Goal: Find specific page/section: Find specific page/section

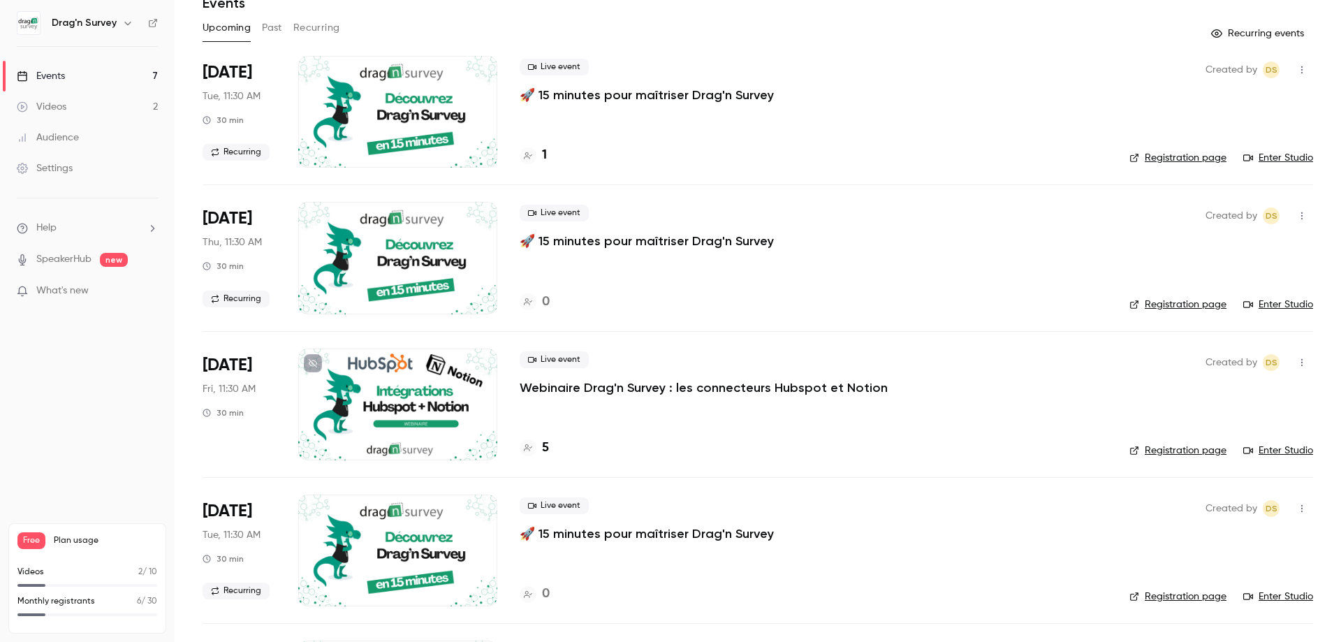
scroll to position [70, 0]
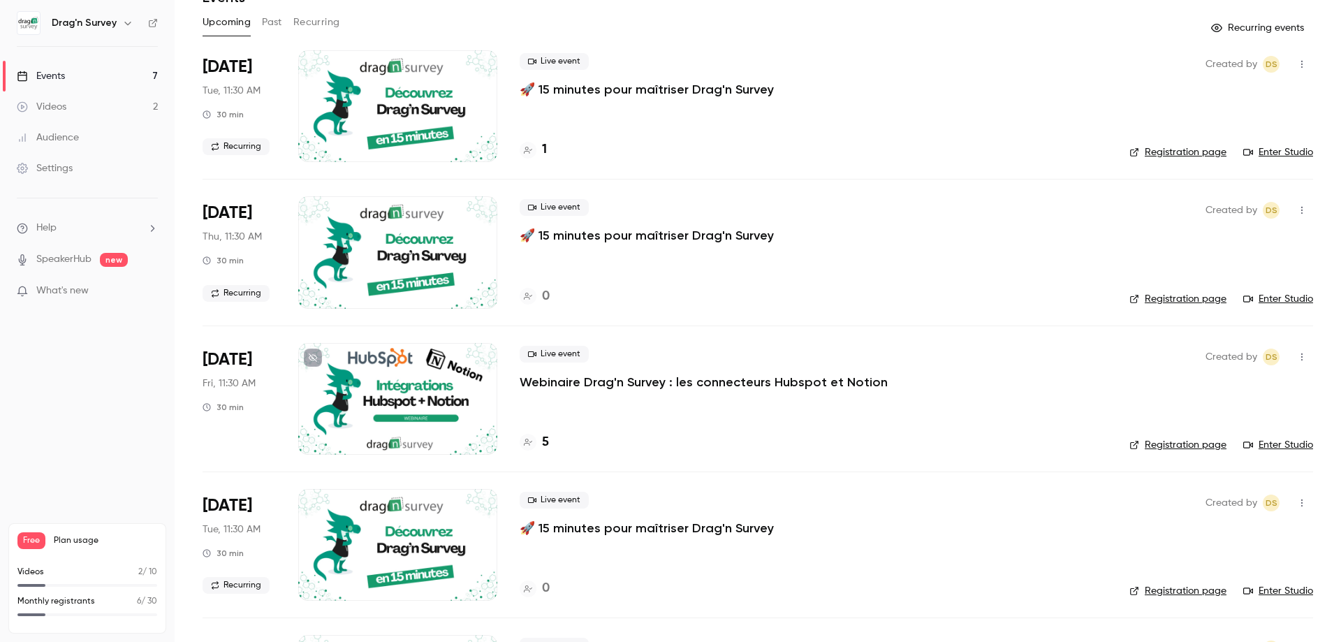
click at [545, 447] on h4 "5" at bounding box center [545, 442] width 7 height 19
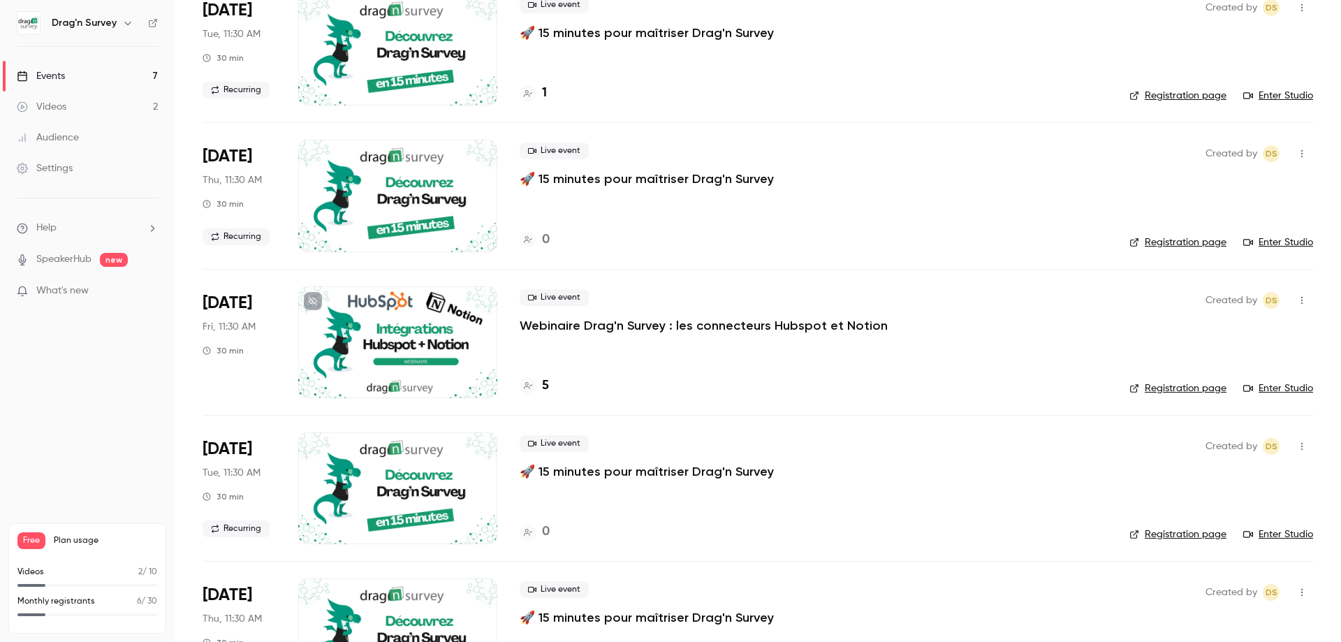
scroll to position [70, 0]
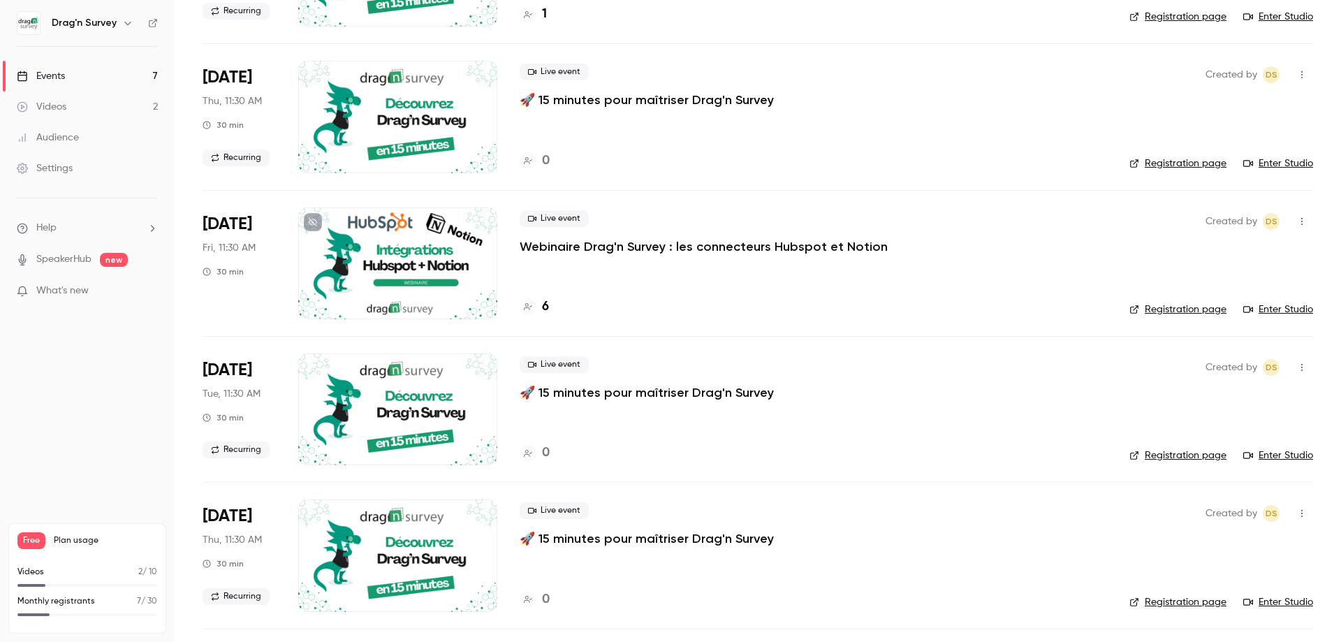
scroll to position [209, 0]
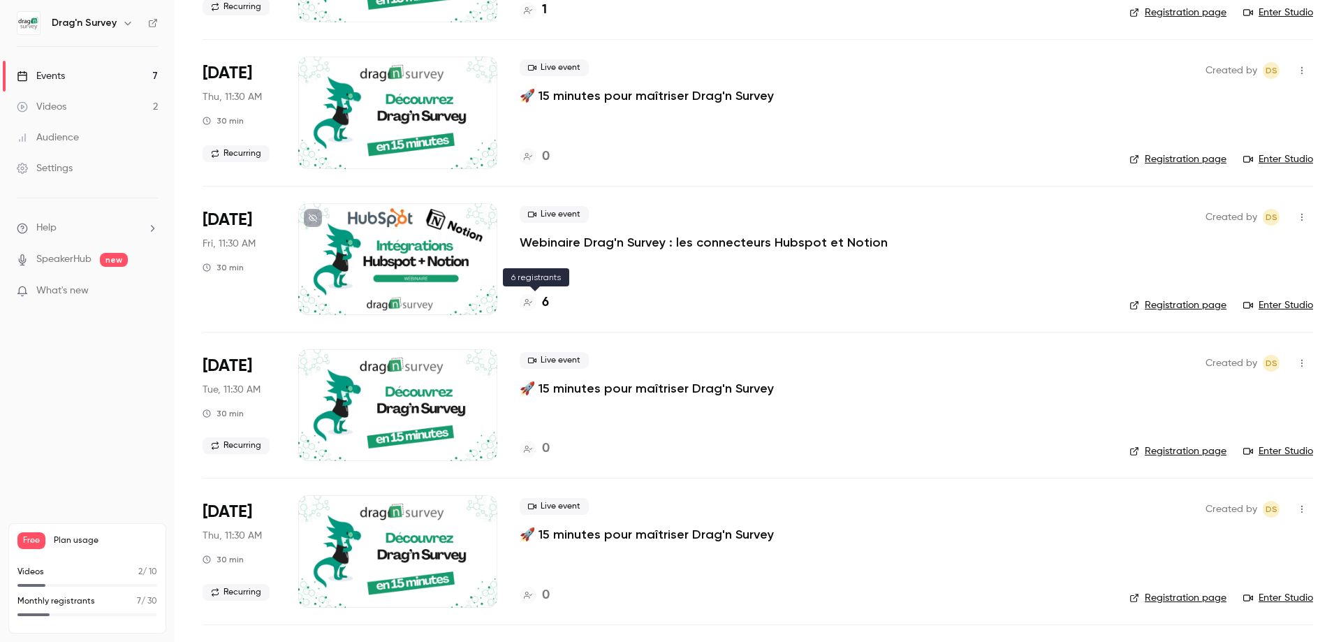
click at [545, 303] on h4 "6" at bounding box center [545, 302] width 7 height 19
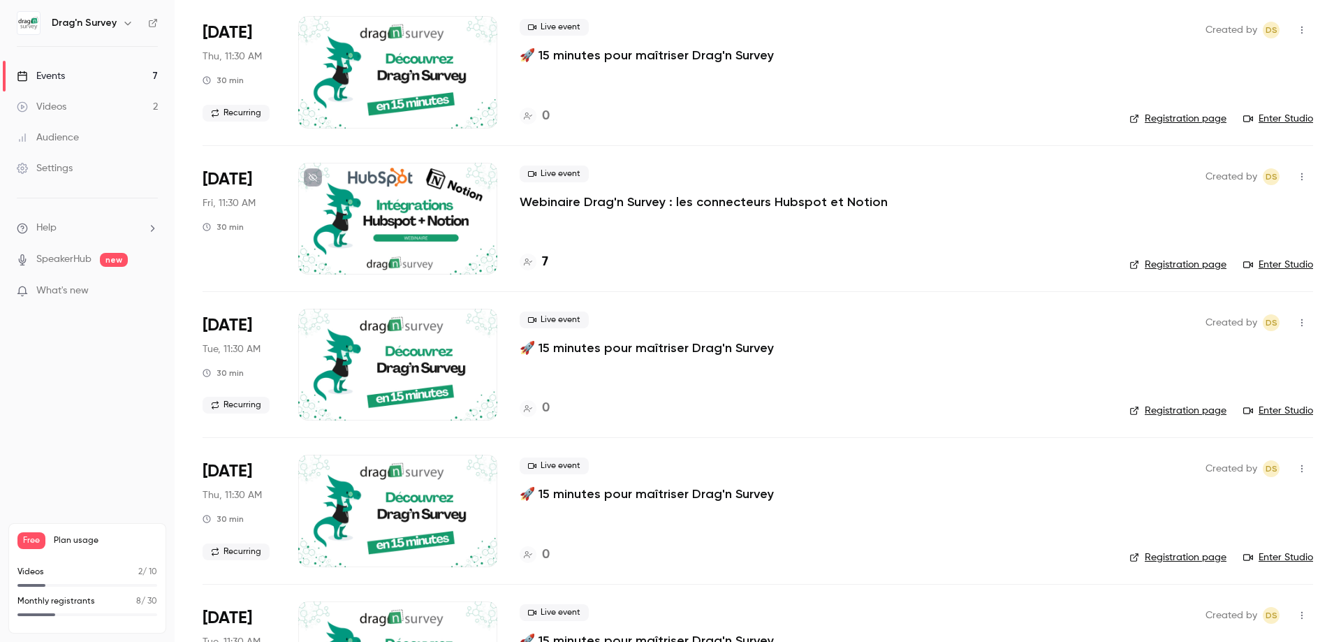
scroll to position [143, 0]
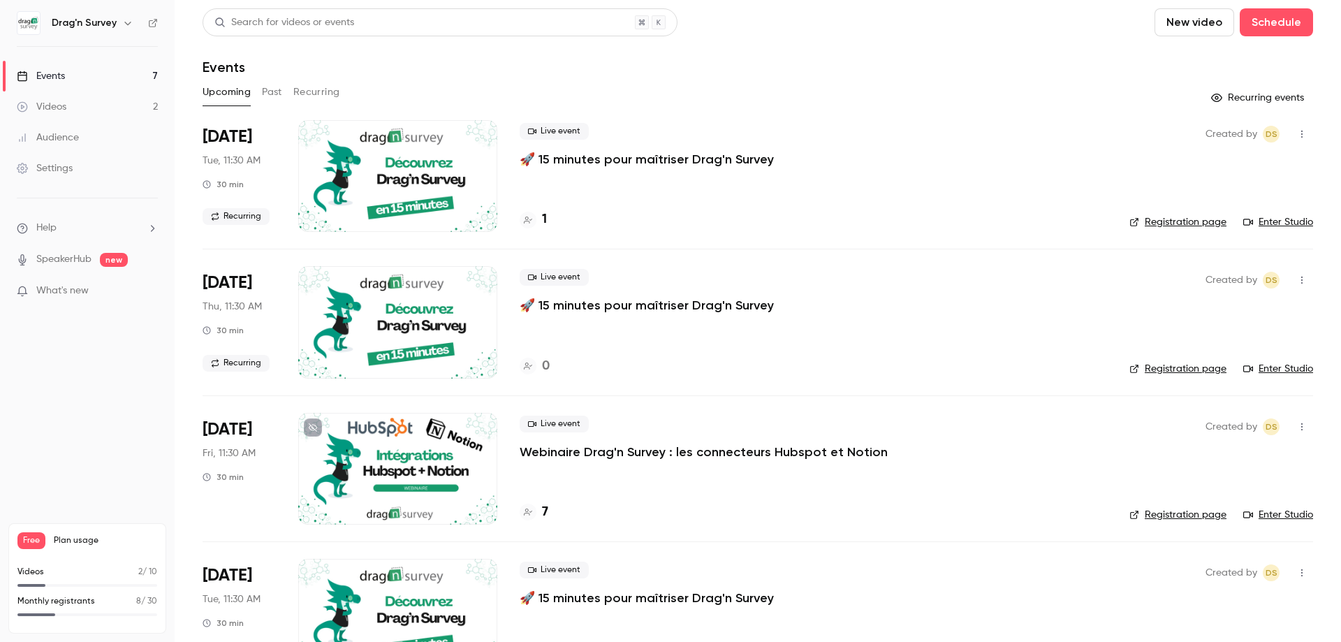
click at [1253, 220] on link "Enter Studio" at bounding box center [1278, 222] width 70 height 14
